Goal: Find specific page/section: Find specific page/section

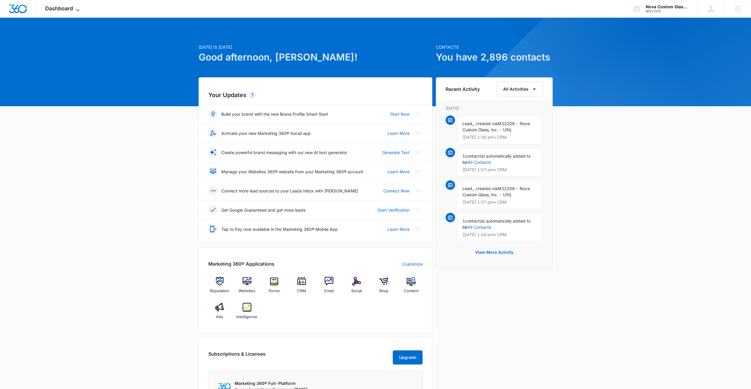
click at [58, 8] on span "Dashboard" at bounding box center [59, 8] width 28 height 6
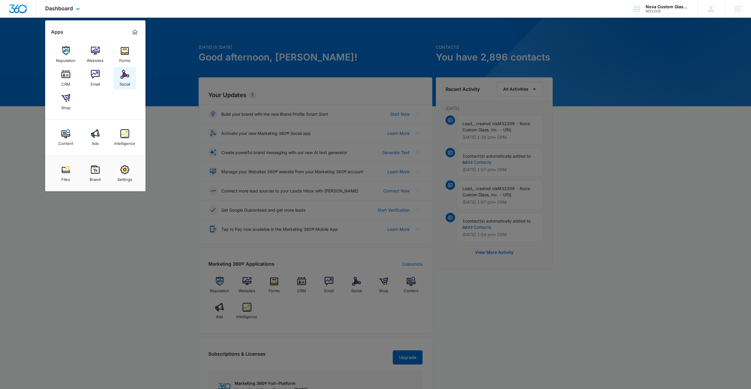
click at [122, 81] on div "Social" at bounding box center [124, 83] width 11 height 8
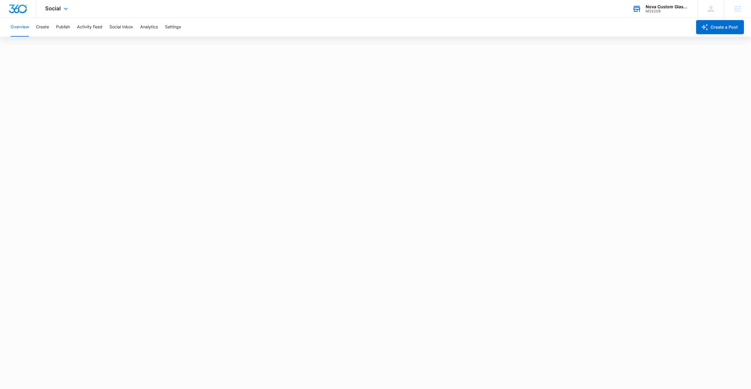
click at [661, 9] on div "M32209" at bounding box center [666, 11] width 43 height 4
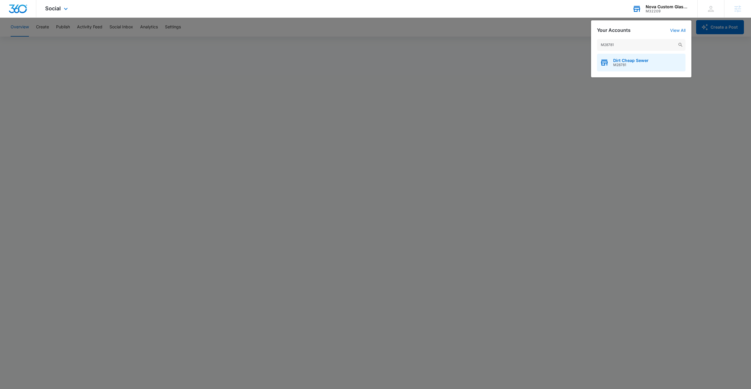
type input "M28781"
click at [630, 64] on span "M28781" at bounding box center [630, 65] width 35 height 4
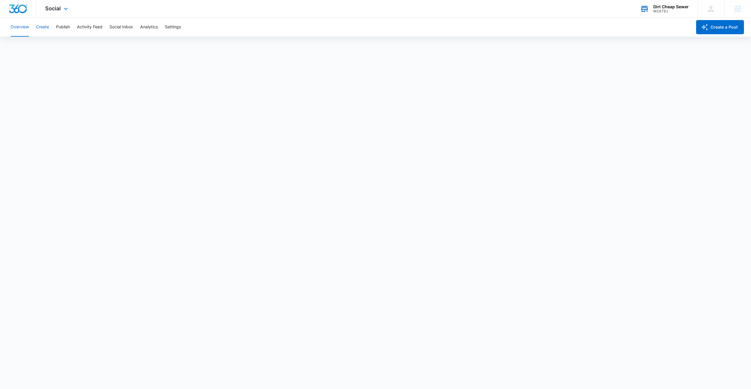
click at [38, 29] on button "Create" at bounding box center [42, 27] width 13 height 19
click at [53, 45] on button "Approvals" at bounding box center [58, 45] width 20 height 17
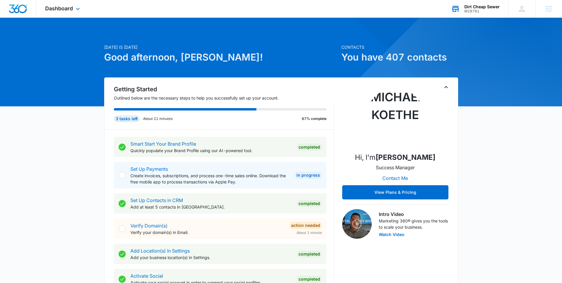
click at [474, 9] on div "M28781" at bounding box center [481, 11] width 35 height 4
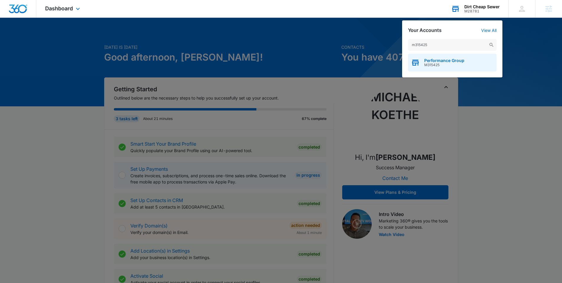
type input "m315425"
click at [446, 62] on span "Performance Group" at bounding box center [444, 60] width 40 height 5
